Goal: Obtain resource: Download file/media

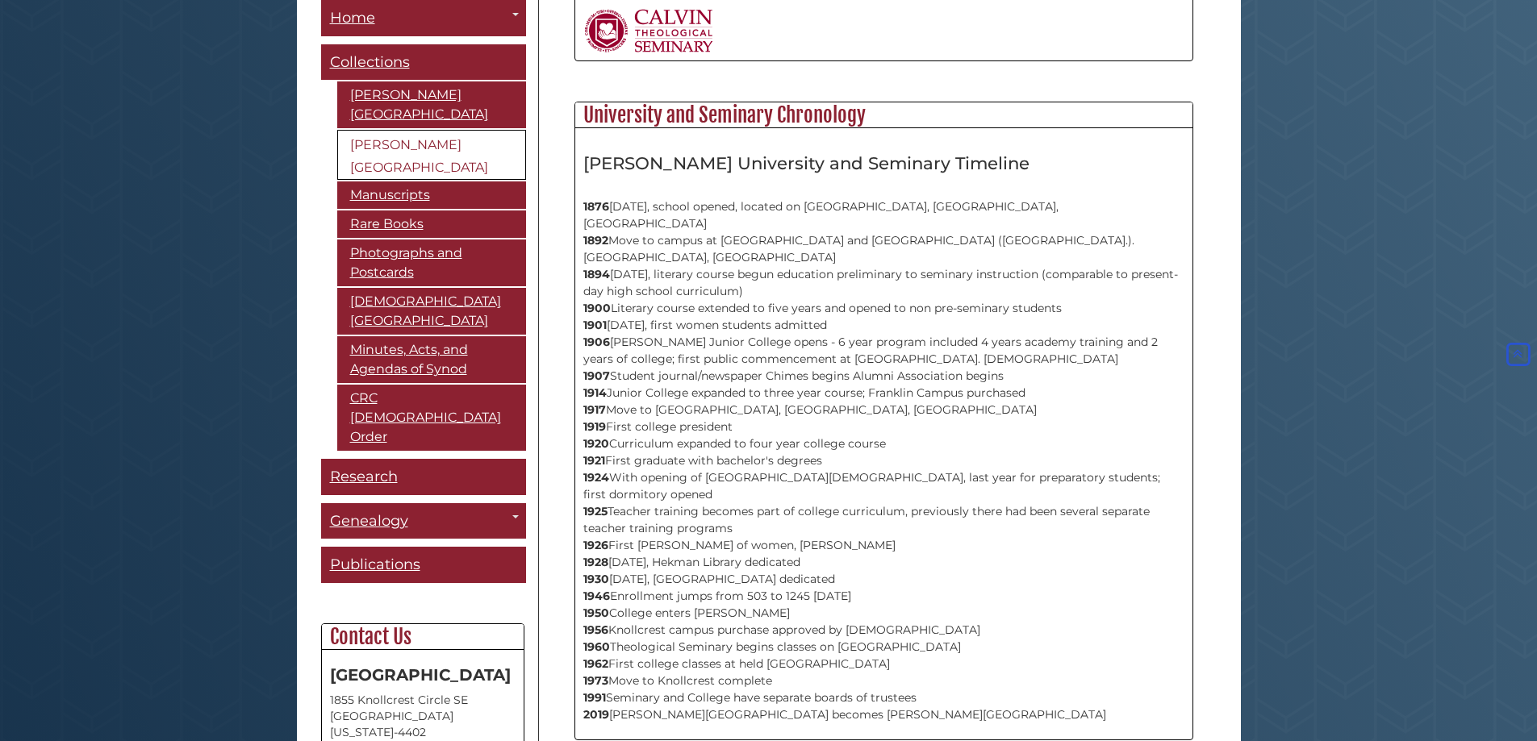
scroll to position [744, 0]
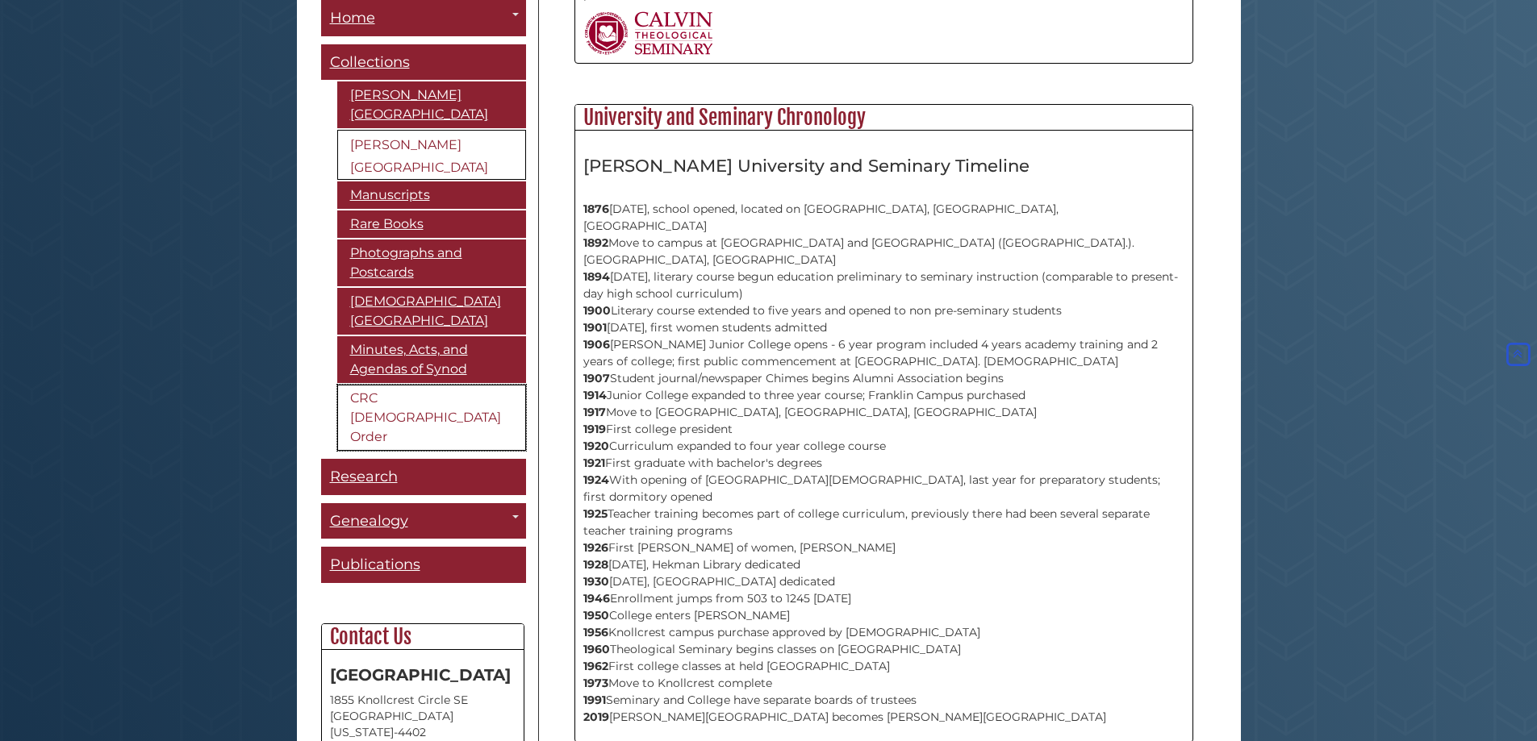
click at [406, 396] on link "CRC [DEMOGRAPHIC_DATA] Order" at bounding box center [431, 418] width 189 height 66
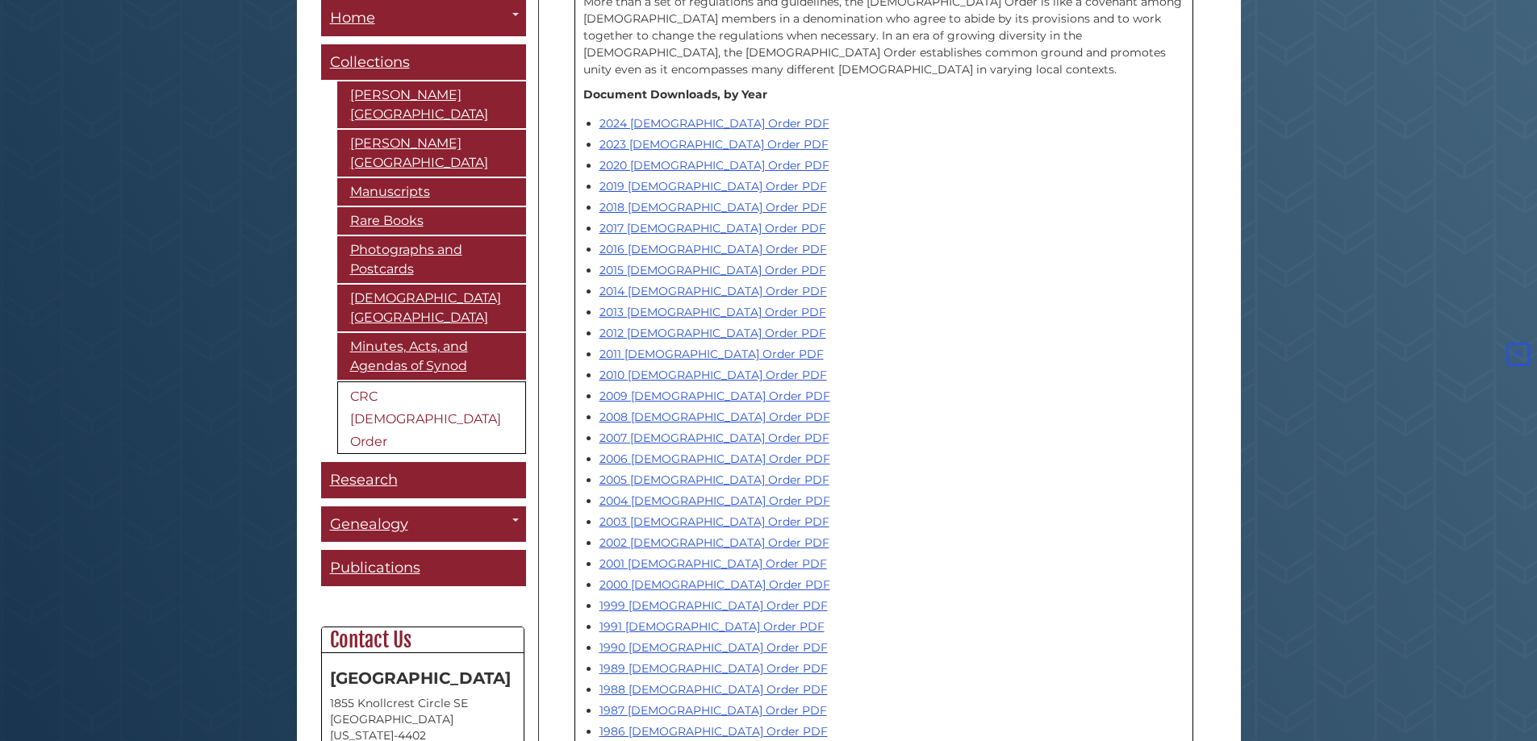
scroll to position [595, 0]
click at [695, 140] on link "2023 Church Order PDF" at bounding box center [713, 147] width 229 height 15
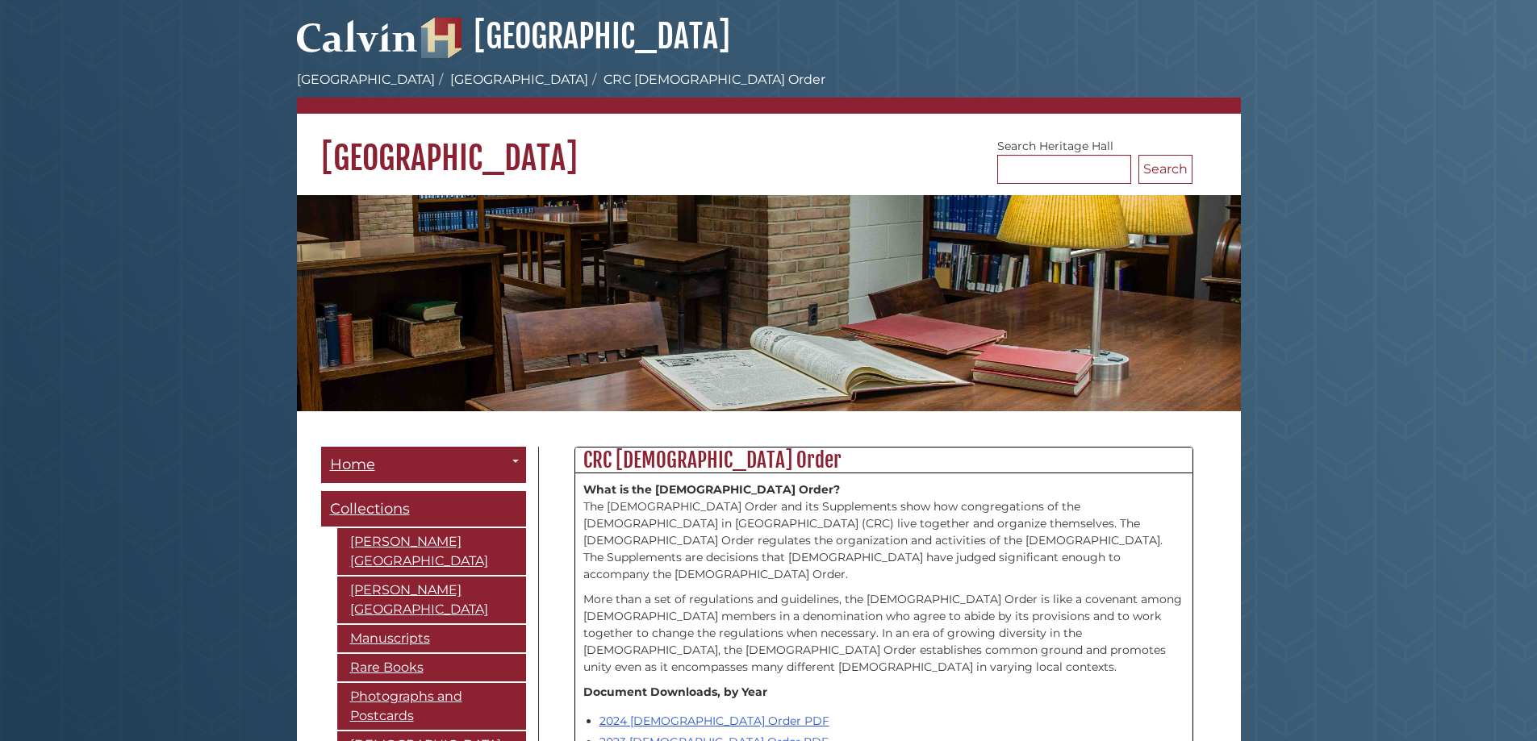
scroll to position [595, 0]
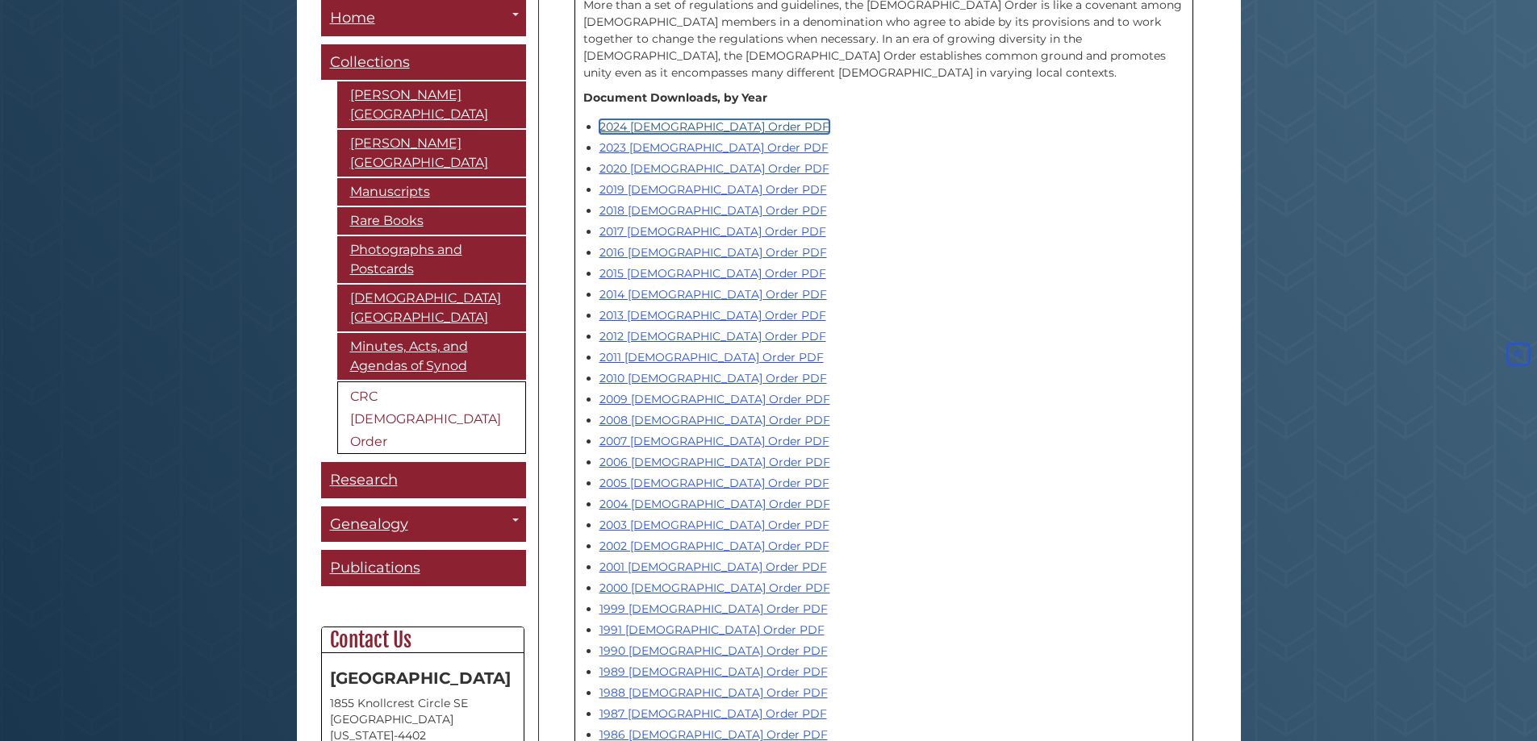
click at [636, 119] on link "2024 Church Order PDF" at bounding box center [714, 126] width 230 height 15
